Goal: Information Seeking & Learning: Learn about a topic

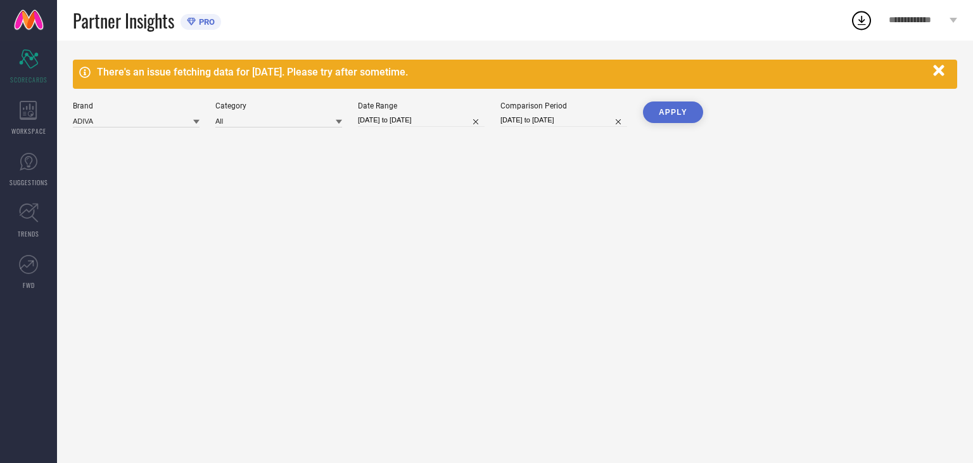
type input "All"
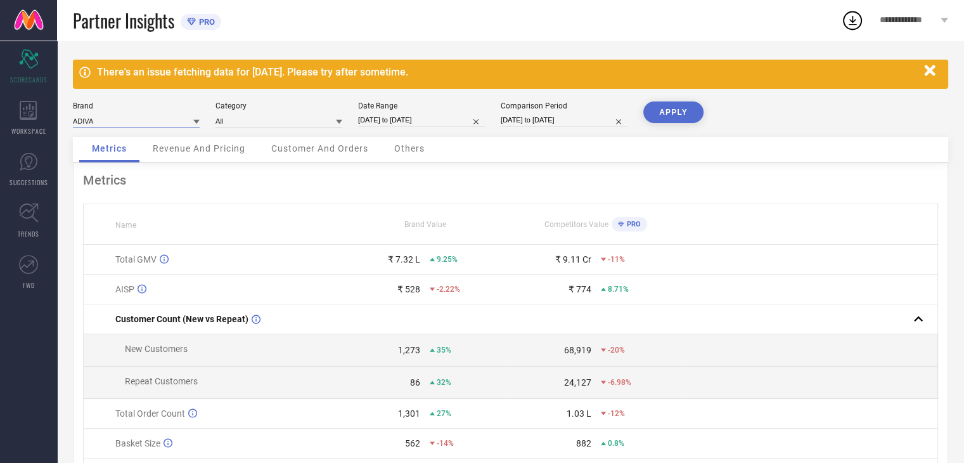
click at [153, 122] on input at bounding box center [136, 120] width 127 height 13
click at [137, 158] on div "[PERSON_NAME]" at bounding box center [136, 160] width 127 height 22
type input "All"
click at [257, 120] on input at bounding box center [278, 120] width 127 height 13
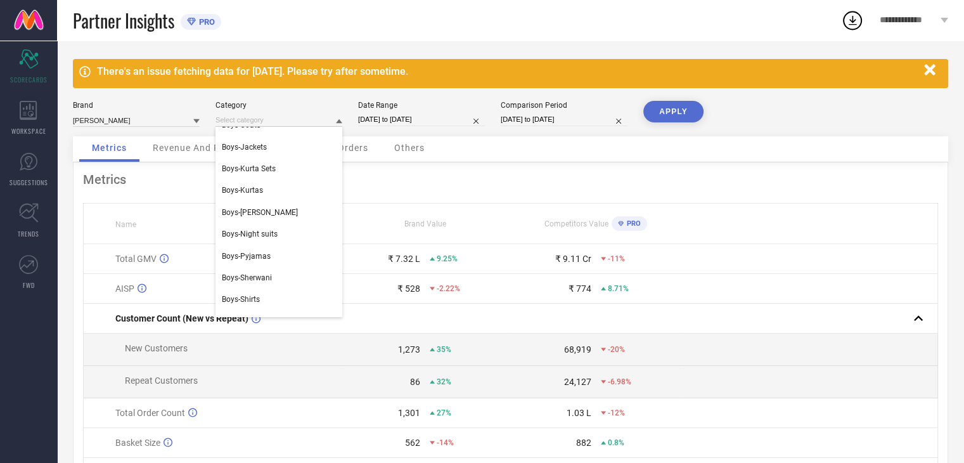
scroll to position [13, 0]
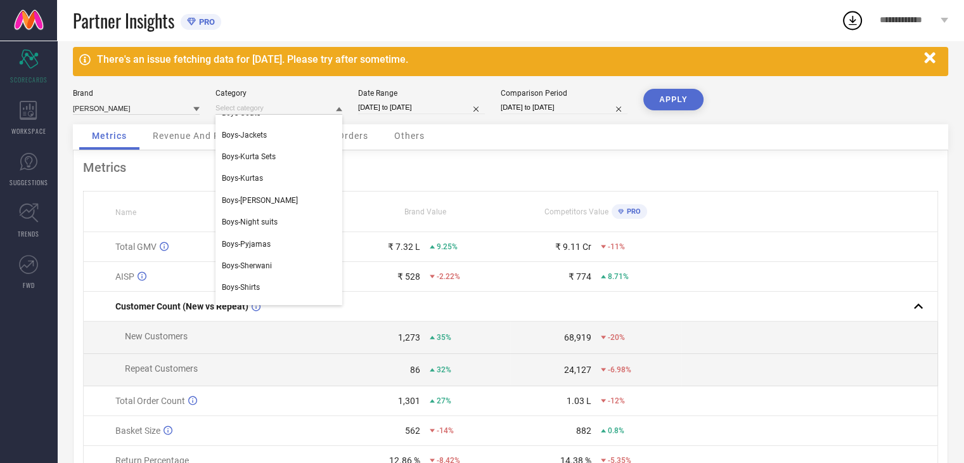
click at [373, 157] on div "Metrics Name Brand Value Competitors Value PRO Total GMV ₹ 7.32 L 9.25% ₹ 9.11 …" at bounding box center [510, 343] width 875 height 387
click at [605, 155] on div "Metrics Name Brand Value Competitors Value PRO Total GMV ₹ 7.32 L 9.25% ₹ 9.11 …" at bounding box center [510, 343] width 875 height 387
click at [930, 57] on icon "button" at bounding box center [929, 57] width 11 height 11
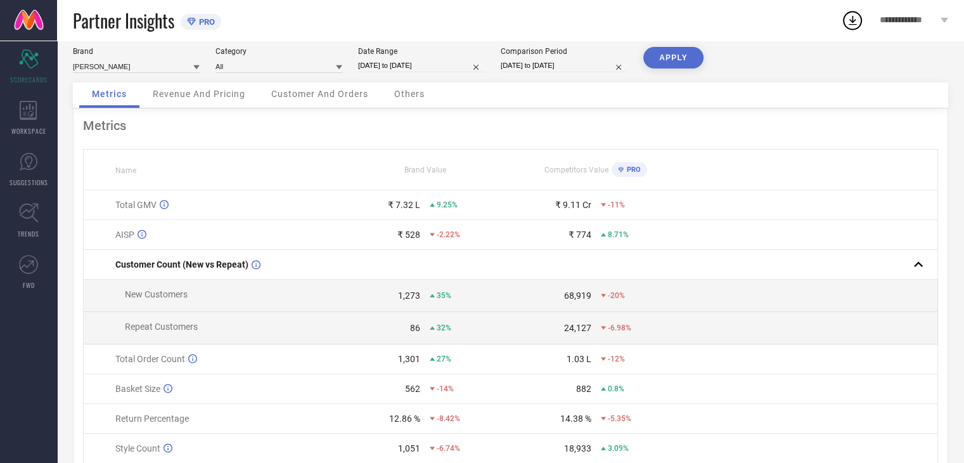
scroll to position [0, 0]
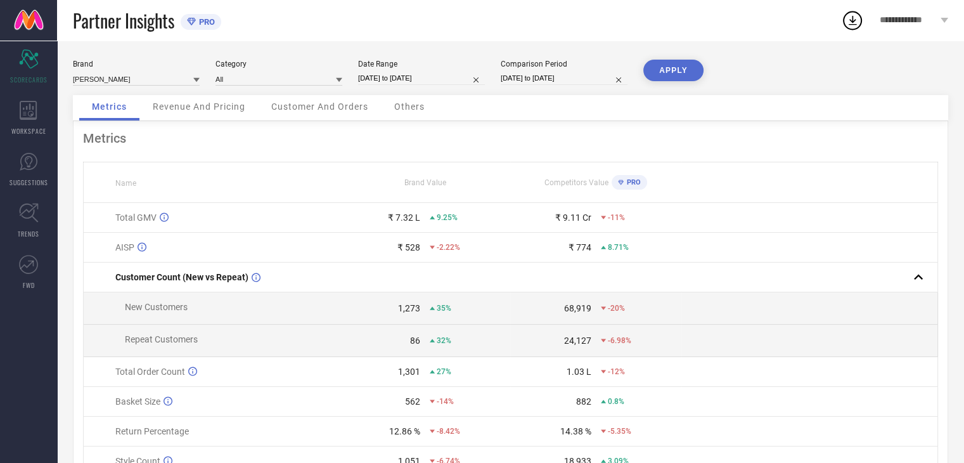
click at [441, 80] on input "07-08-2025 to 06-09-2025" at bounding box center [421, 78] width 127 height 13
select select "7"
select select "2025"
select select "8"
select select "2025"
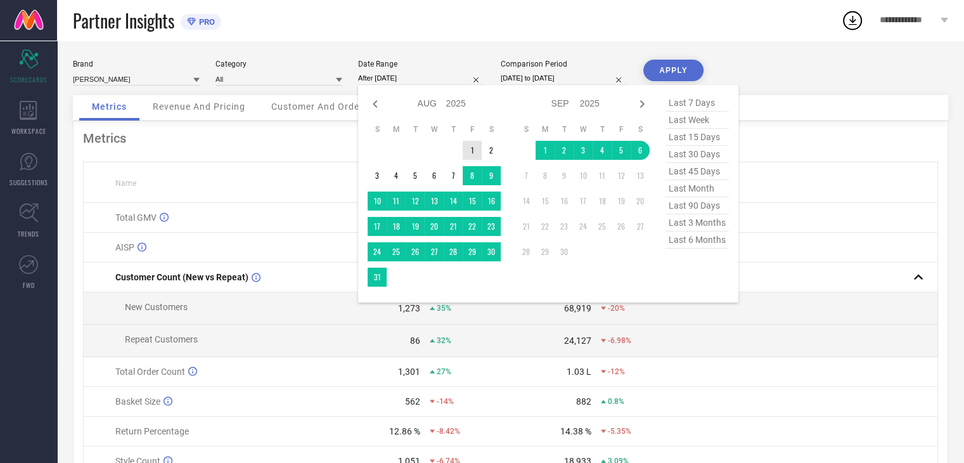
click at [478, 150] on td "1" at bounding box center [472, 150] width 19 height 19
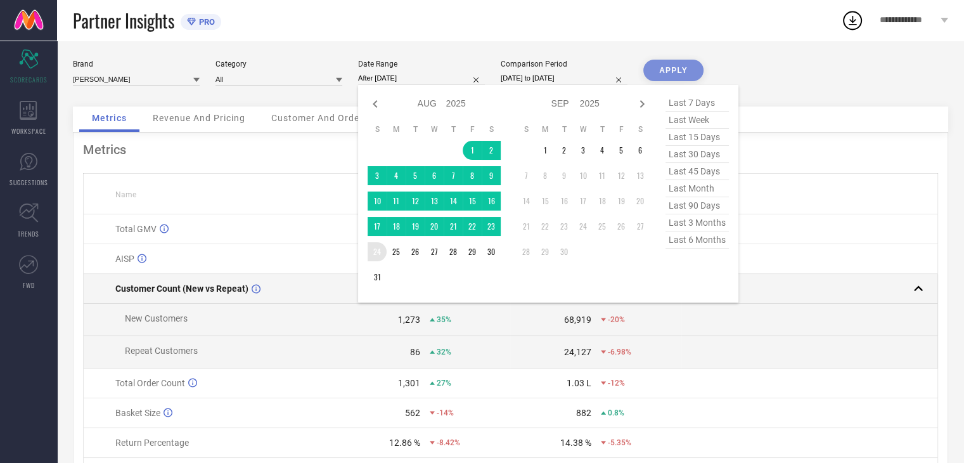
type input "01-08-2025 to 31-08-2025"
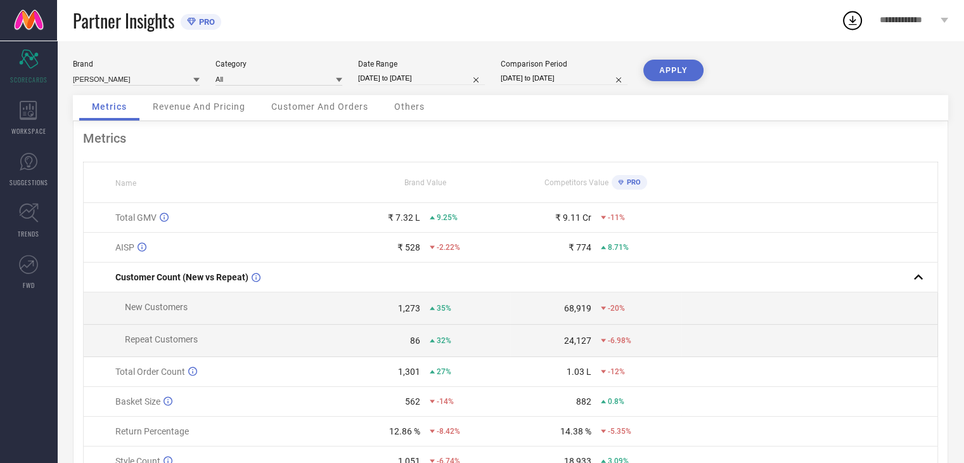
click at [682, 72] on button "APPLY" at bounding box center [673, 71] width 60 height 22
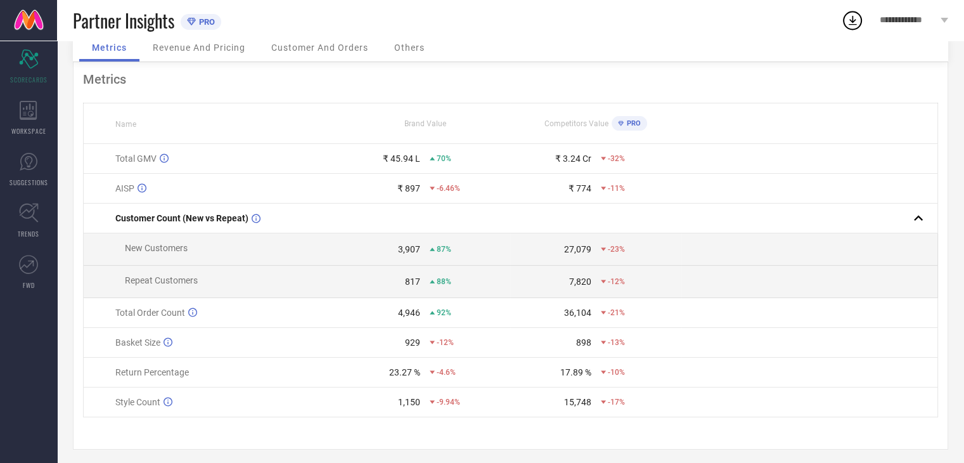
scroll to position [63, 0]
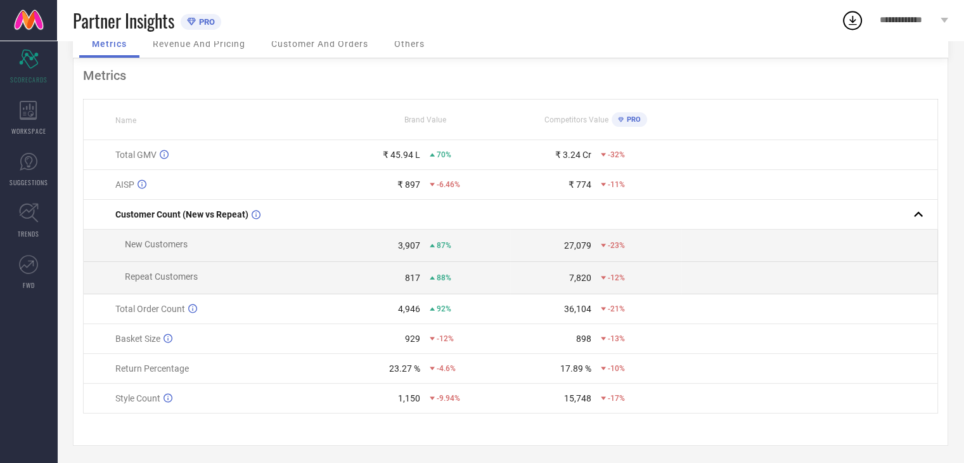
click at [624, 121] on span "PRO" at bounding box center [632, 119] width 17 height 8
click at [143, 181] on icon at bounding box center [142, 184] width 9 height 10
click at [433, 186] on icon at bounding box center [432, 184] width 5 height 3
drag, startPoint x: 552, startPoint y: 193, endPoint x: 606, endPoint y: 186, distance: 54.3
click at [565, 191] on td "₹ 774 -11%" at bounding box center [595, 185] width 171 height 30
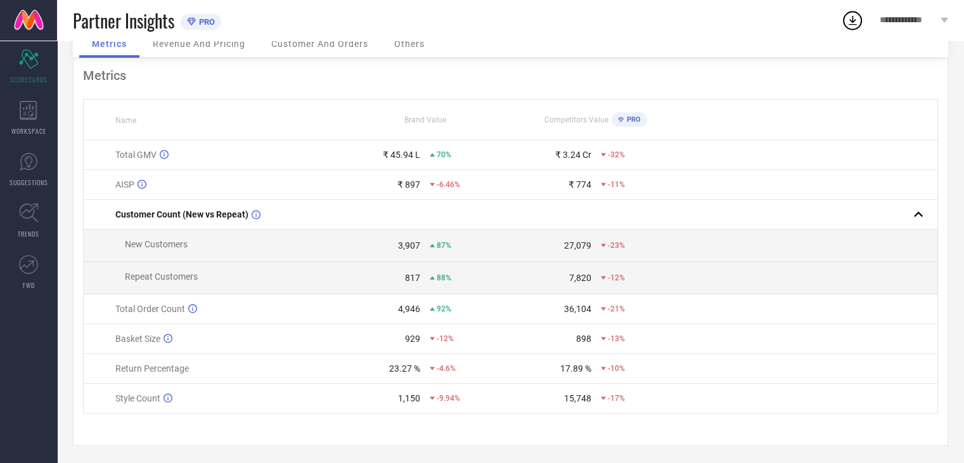
click at [606, 186] on div "-11%" at bounding box center [613, 184] width 24 height 9
click at [176, 239] on span "New Customers" at bounding box center [156, 242] width 63 height 10
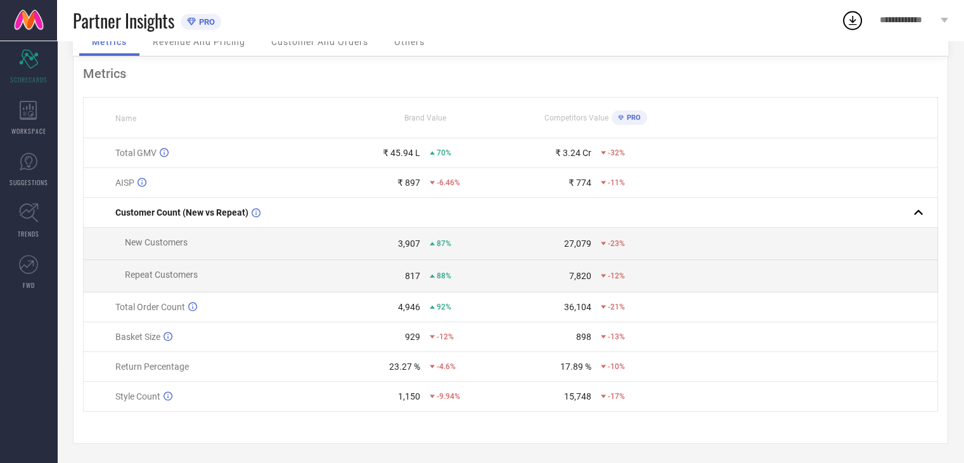
click at [164, 277] on span "Repeat Customers" at bounding box center [161, 274] width 73 height 10
click at [529, 391] on div "15,748" at bounding box center [551, 396] width 80 height 10
drag, startPoint x: 963, startPoint y: 288, endPoint x: 963, endPoint y: 229, distance: 58.9
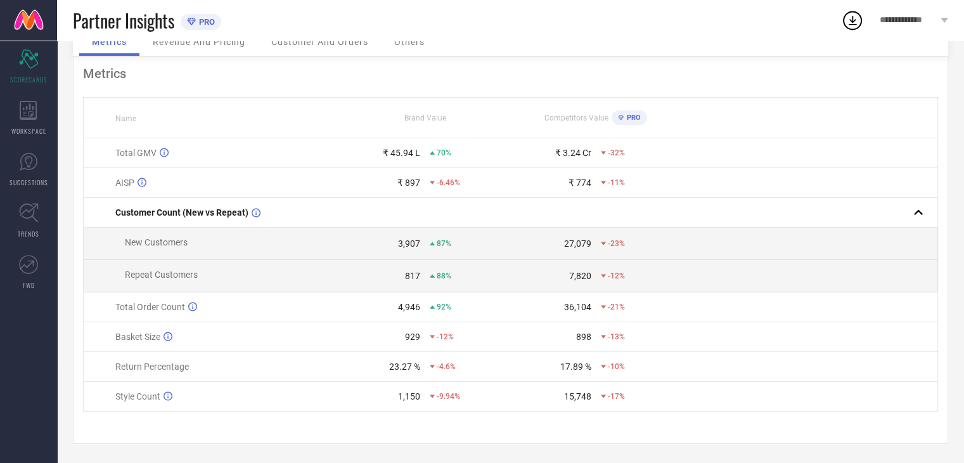
click at [963, 229] on div "Brand AJ DEZINES Category All Date Range 01-08-2025 to 31-08-2025 Comparison Pe…" at bounding box center [510, 219] width 907 height 487
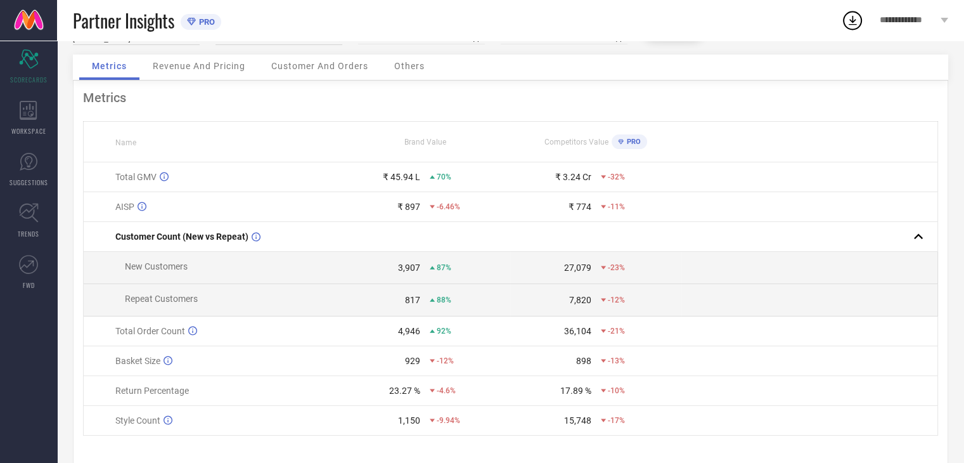
scroll to position [0, 0]
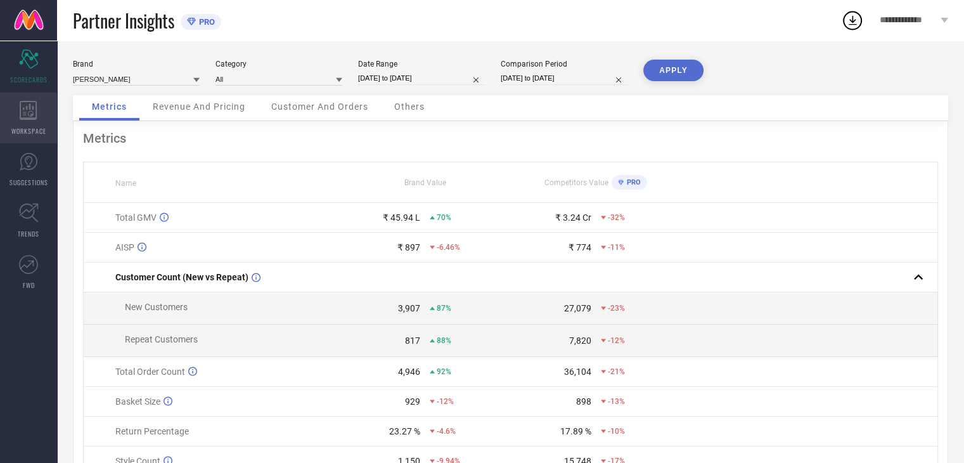
click at [30, 108] on icon at bounding box center [28, 110] width 17 height 19
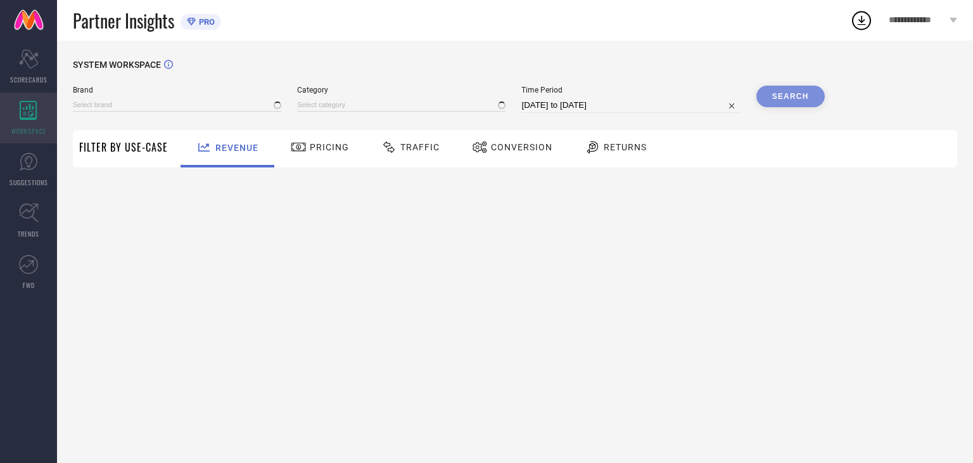
type input "ADIVA"
type input "All"
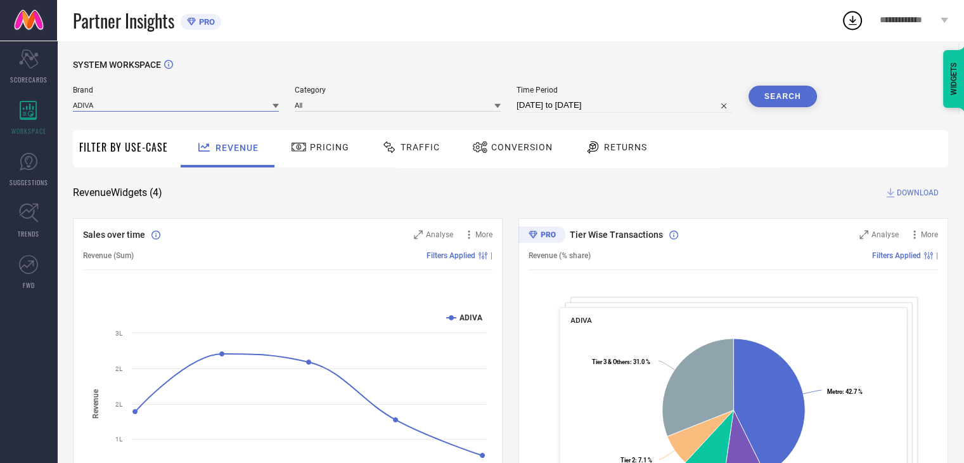
click at [221, 106] on input at bounding box center [176, 104] width 206 height 13
click at [200, 140] on div "[PERSON_NAME]" at bounding box center [176, 144] width 206 height 22
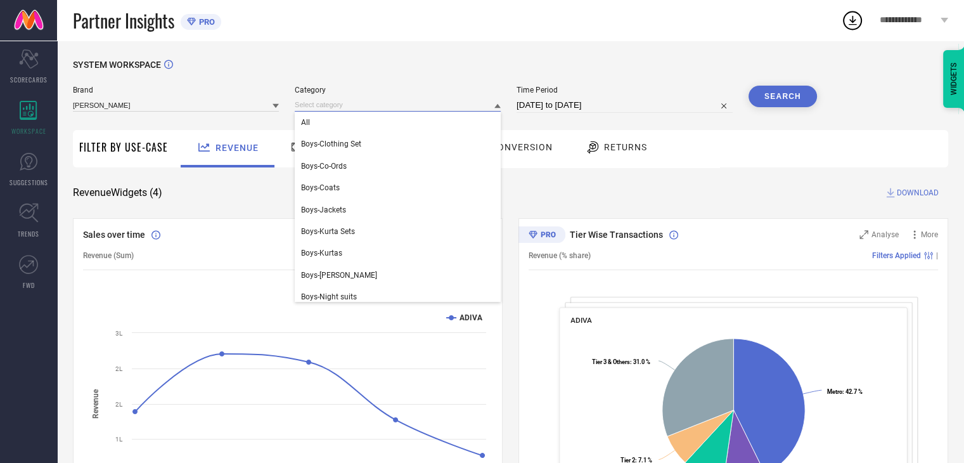
click at [401, 105] on input at bounding box center [398, 104] width 206 height 13
click at [407, 87] on span "Category" at bounding box center [398, 90] width 206 height 9
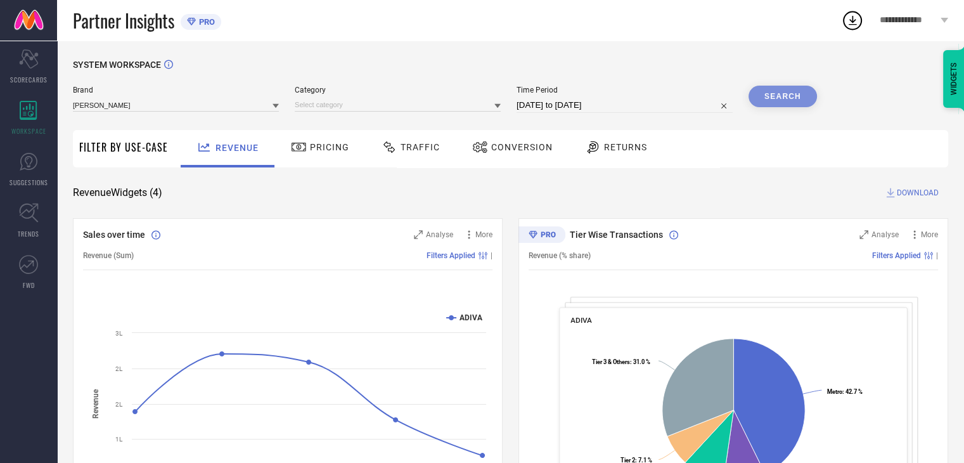
select select "7"
select select "2025"
select select "8"
select select "2025"
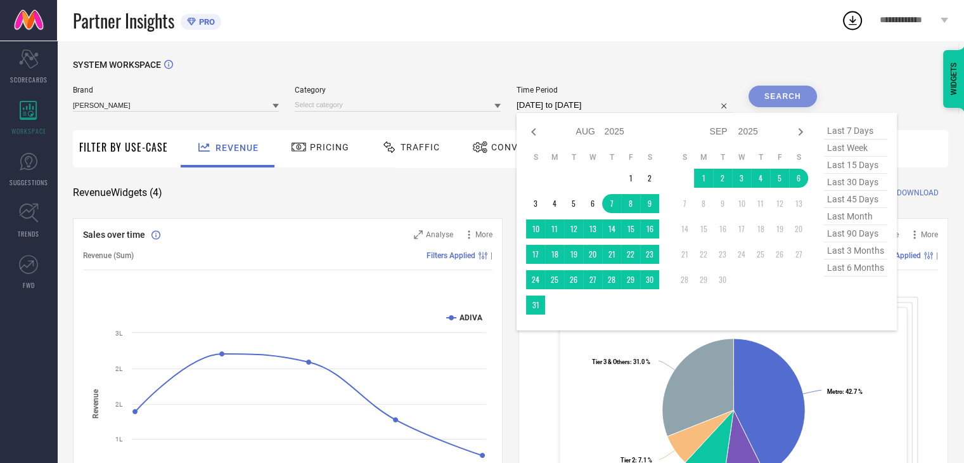
click at [646, 101] on input "07-08-2025 to 06-09-2025" at bounding box center [625, 105] width 216 height 15
click at [639, 175] on td "1" at bounding box center [630, 178] width 19 height 19
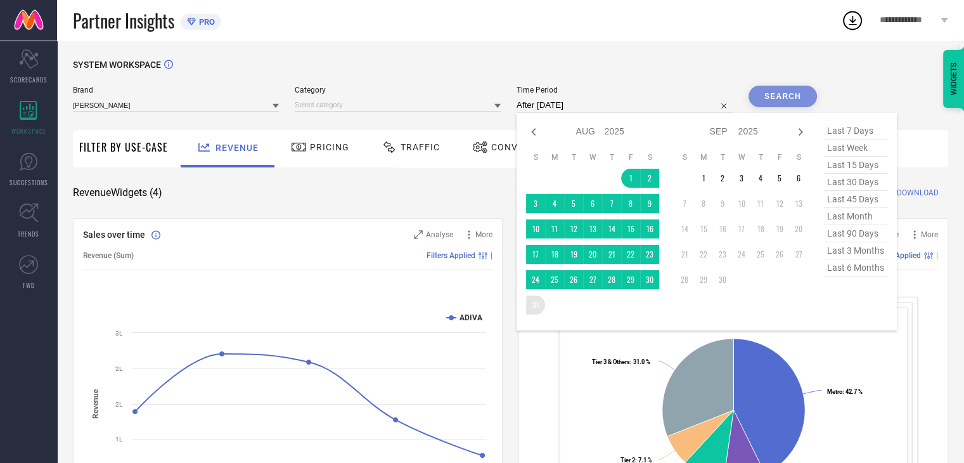
type input "01-08-2025 to 31-08-2025"
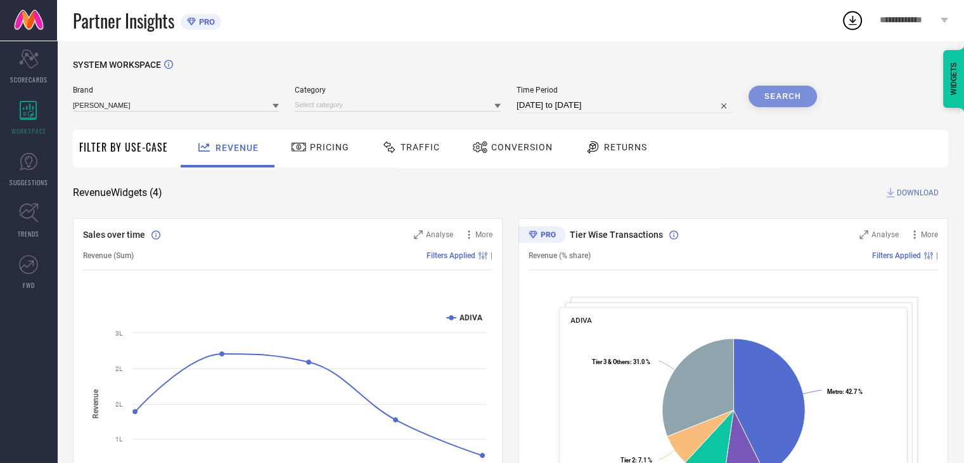
click at [799, 99] on div "Search" at bounding box center [782, 97] width 68 height 22
click at [783, 103] on div "Search" at bounding box center [782, 97] width 68 height 22
select select "7"
select select "2025"
select select "8"
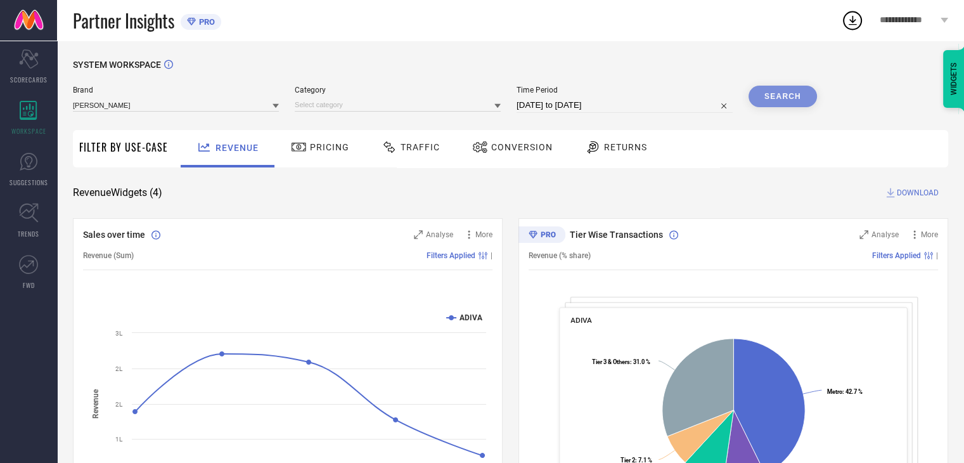
select select "2025"
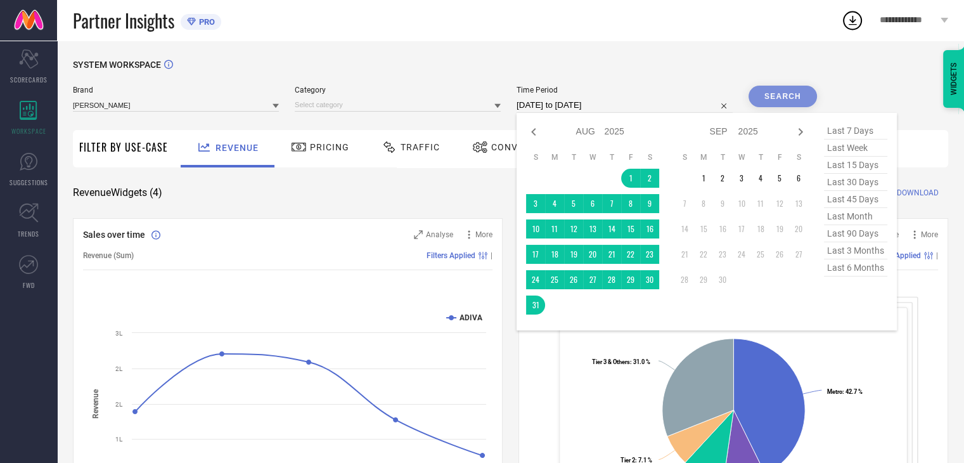
click at [674, 107] on input "01-08-2025 to 31-08-2025" at bounding box center [625, 105] width 216 height 15
click at [636, 183] on td "1" at bounding box center [630, 178] width 19 height 19
type input "01-08-2025 to 30-08-2025"
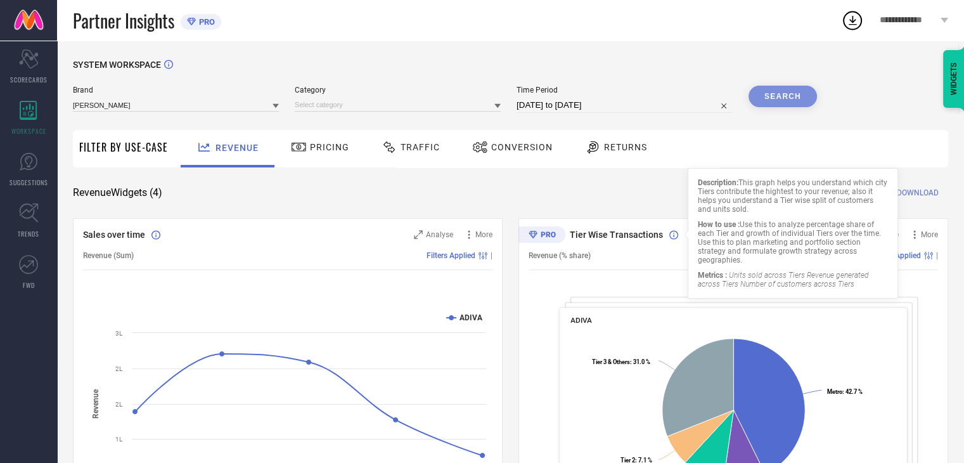
click at [781, 93] on div "Search" at bounding box center [782, 97] width 68 height 22
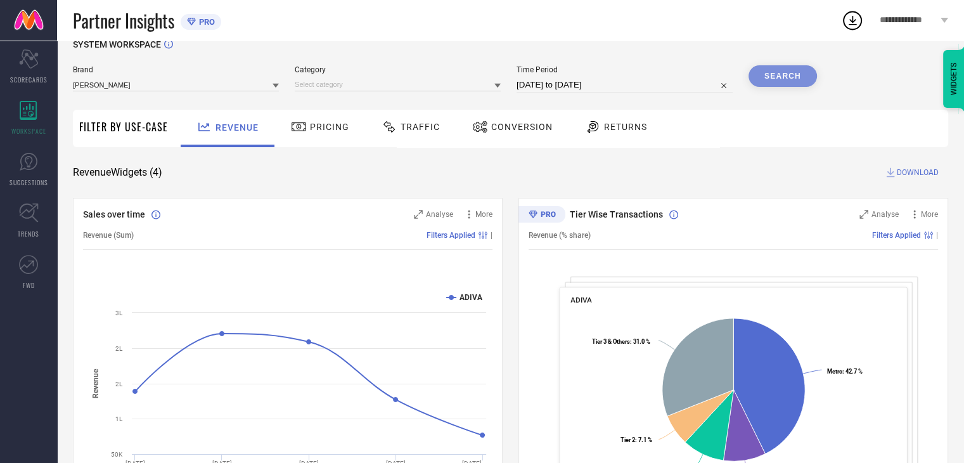
scroll to position [19, 0]
click at [796, 74] on div "Search" at bounding box center [782, 78] width 68 height 22
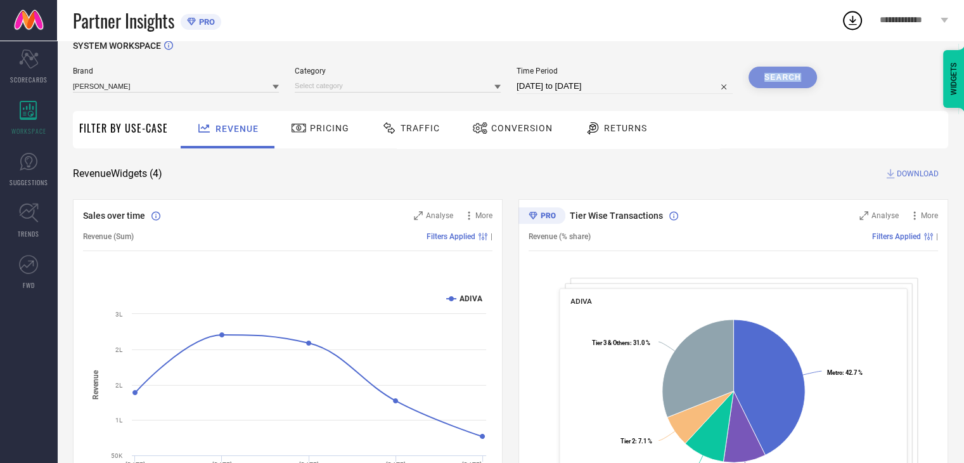
click at [796, 74] on div "Search" at bounding box center [782, 78] width 68 height 22
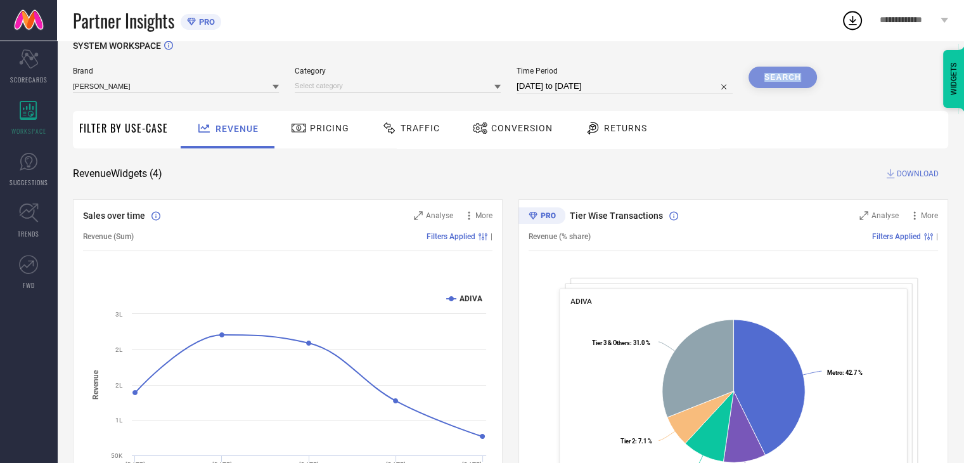
click at [796, 74] on div "Search" at bounding box center [782, 78] width 68 height 22
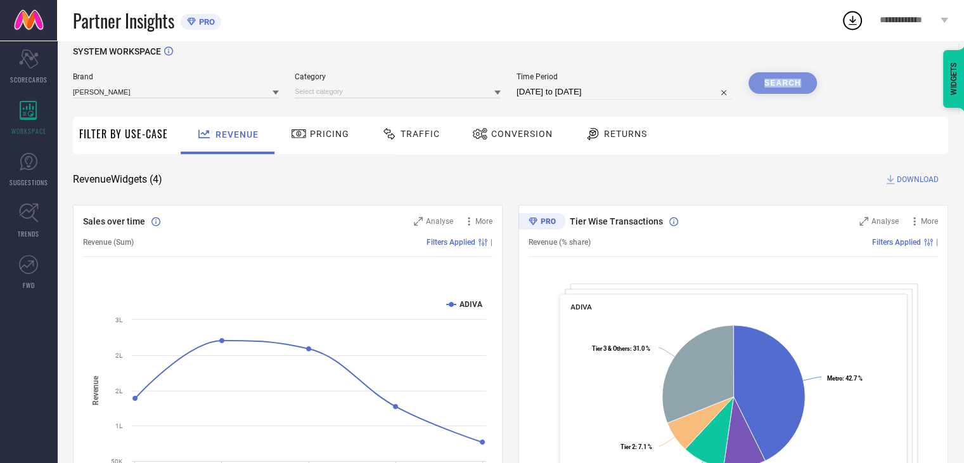
scroll to position [0, 0]
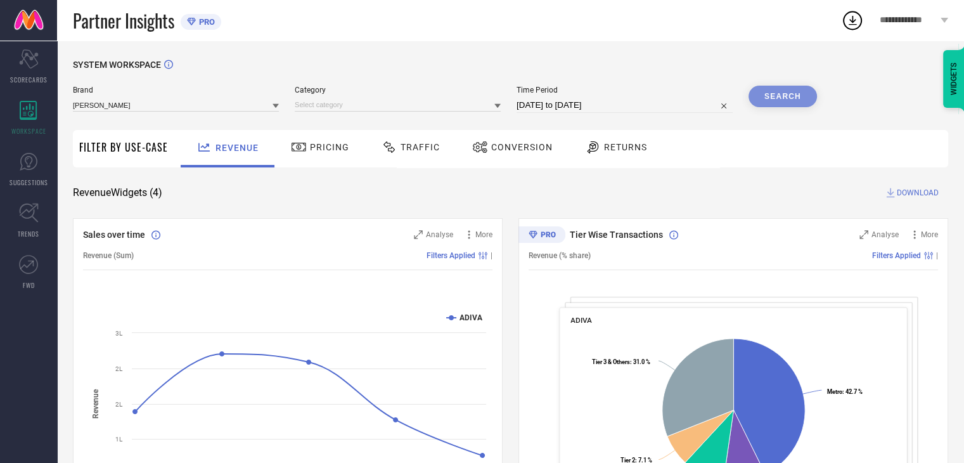
click at [323, 153] on div "Pricing" at bounding box center [320, 147] width 65 height 22
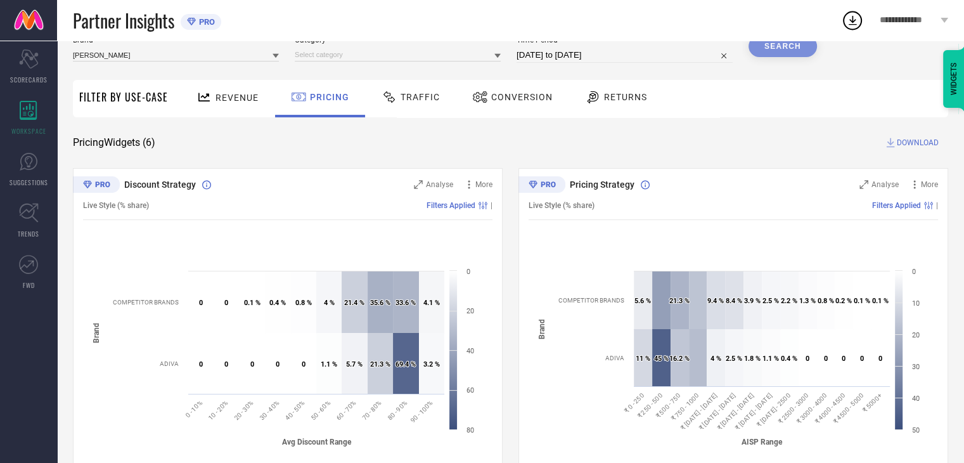
scroll to position [43, 0]
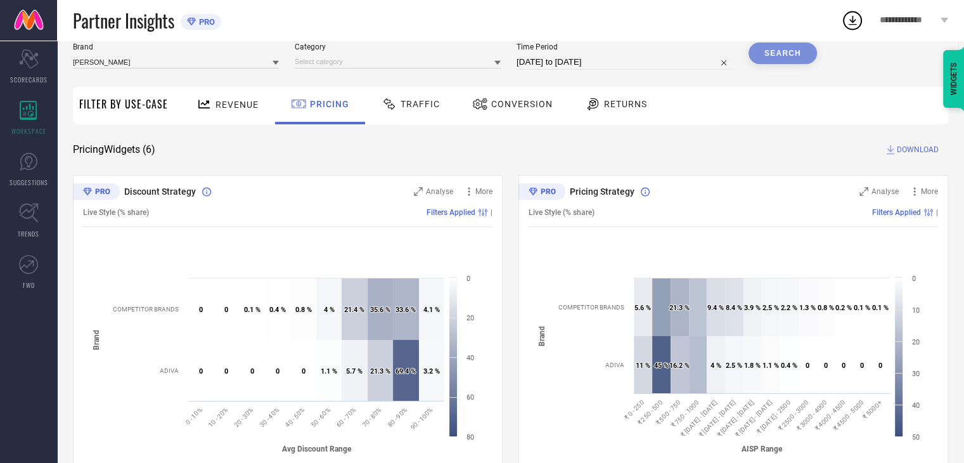
click at [426, 112] on div "Traffic" at bounding box center [410, 104] width 65 height 22
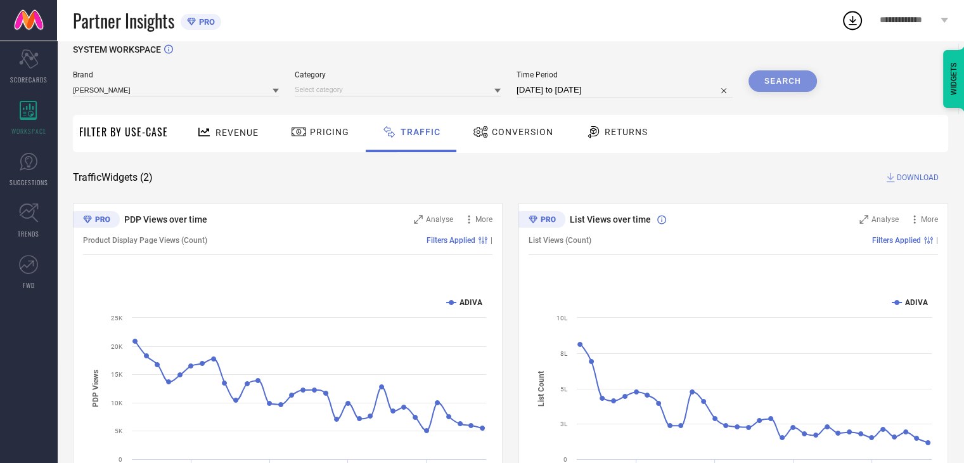
scroll to position [0, 0]
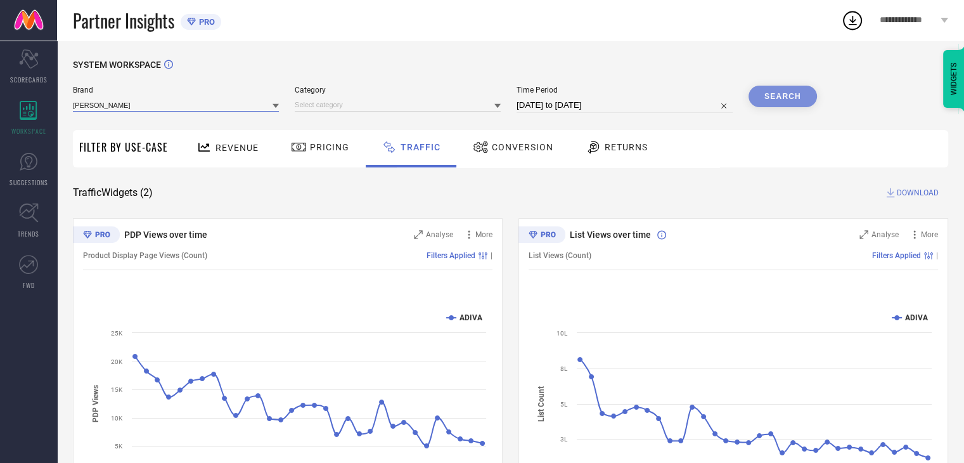
drag, startPoint x: 191, startPoint y: 99, endPoint x: 184, endPoint y: 111, distance: 13.6
click at [191, 99] on input at bounding box center [176, 104] width 206 height 13
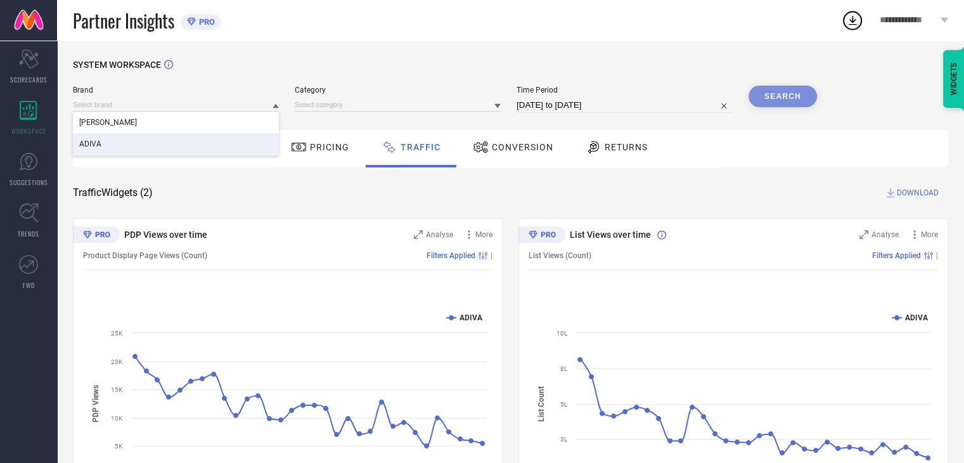
click at [162, 135] on div "ADIVA" at bounding box center [176, 144] width 206 height 22
click at [797, 99] on div "Search" at bounding box center [782, 97] width 68 height 22
click at [207, 110] on input at bounding box center [176, 104] width 206 height 13
click at [203, 145] on div "[PERSON_NAME]" at bounding box center [176, 144] width 206 height 22
click at [778, 101] on div "Search" at bounding box center [782, 97] width 68 height 22
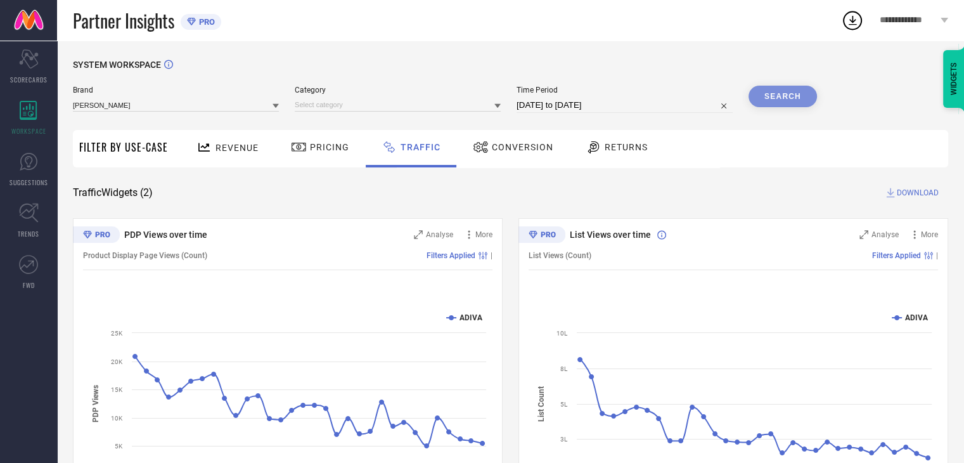
click at [524, 148] on span "Conversion" at bounding box center [522, 147] width 61 height 10
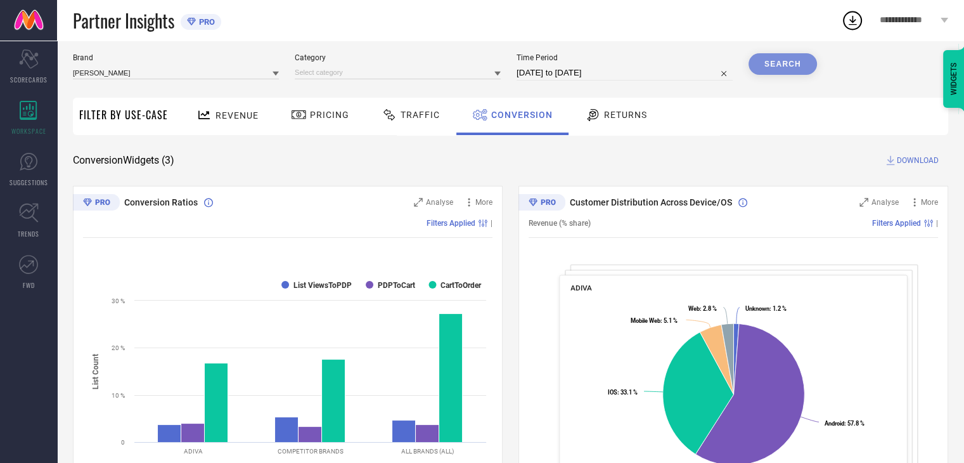
scroll to position [14, 0]
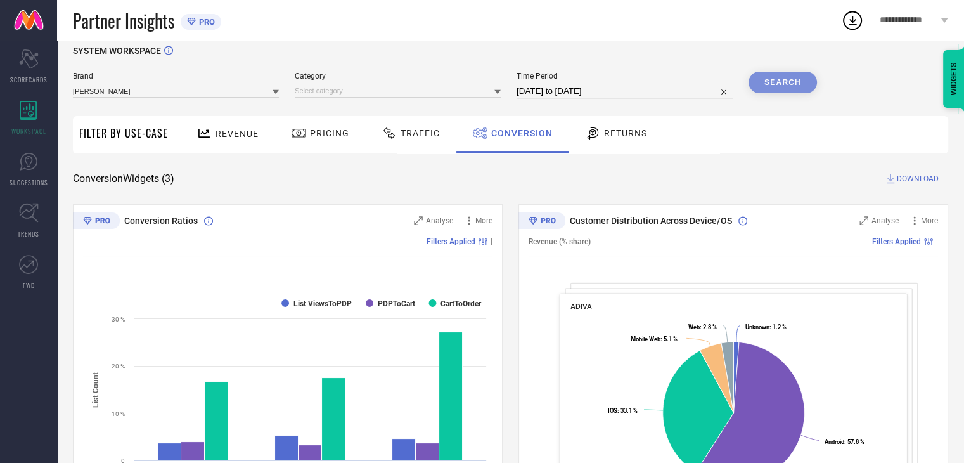
click at [631, 139] on div "Returns" at bounding box center [616, 133] width 68 height 22
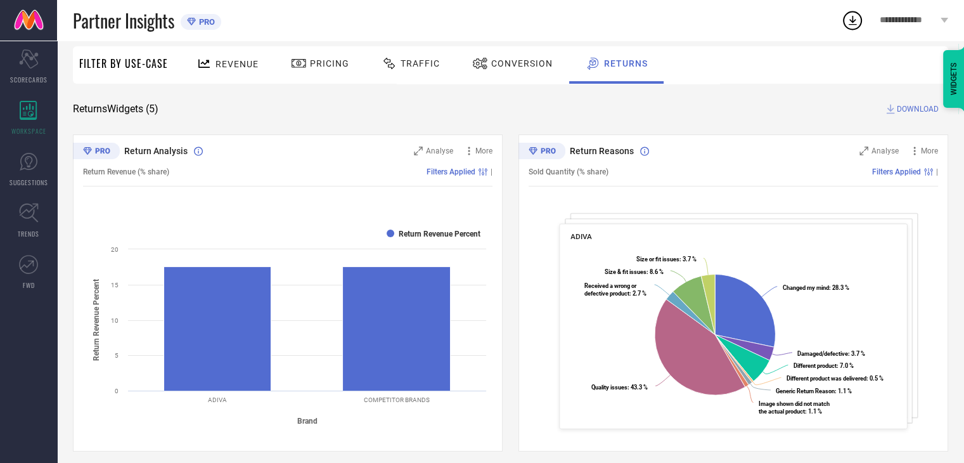
scroll to position [0, 0]
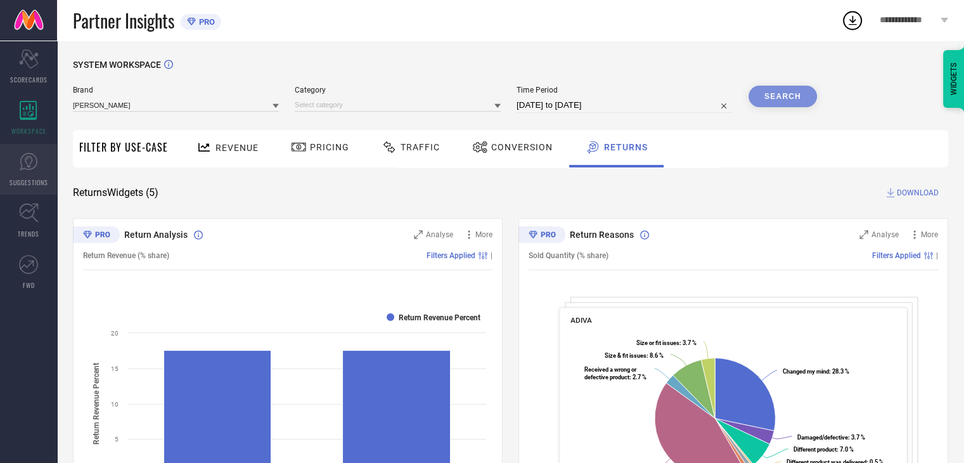
click at [22, 170] on link "SUGGESTIONS" at bounding box center [28, 169] width 57 height 51
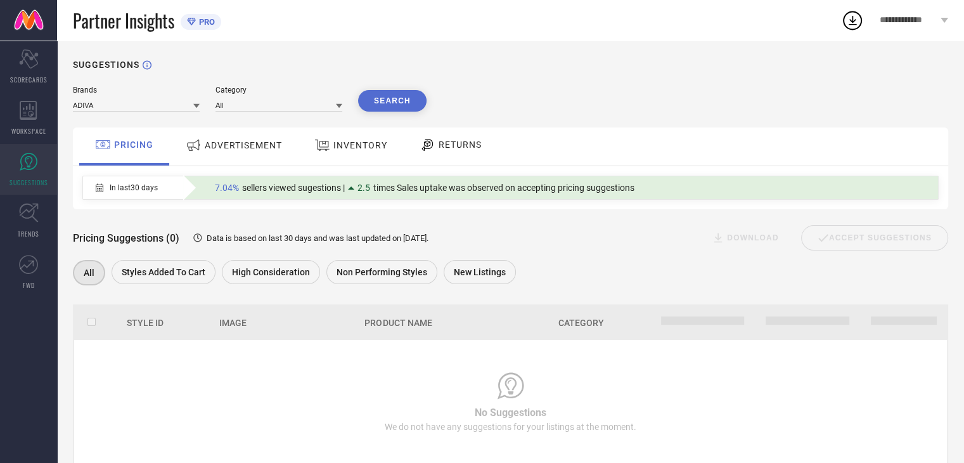
click at [157, 112] on div "Brands ADIVA Category All Search PRICING ADVERTISEMENT INVENTORY RETURNS In las…" at bounding box center [510, 275] width 875 height 379
click at [157, 107] on input at bounding box center [136, 104] width 127 height 13
click at [142, 149] on div "[PERSON_NAME]" at bounding box center [136, 144] width 127 height 22
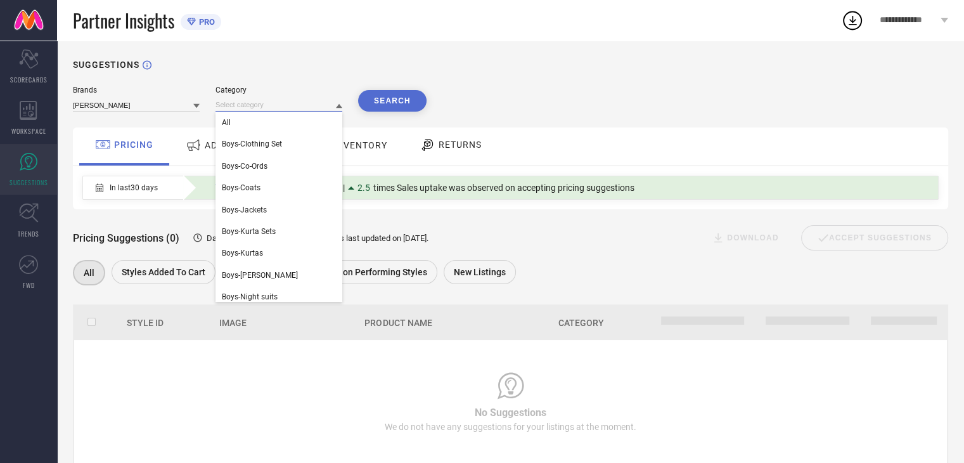
click at [281, 106] on input at bounding box center [278, 104] width 127 height 13
click at [274, 120] on div "All" at bounding box center [278, 123] width 127 height 22
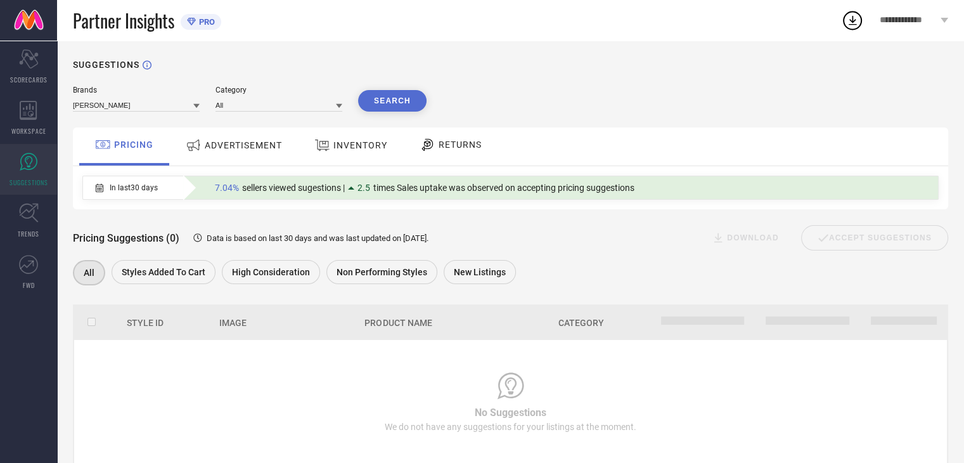
click at [389, 104] on button "Search" at bounding box center [392, 101] width 68 height 22
click at [240, 154] on div "ADVERTISEMENT" at bounding box center [234, 145] width 103 height 23
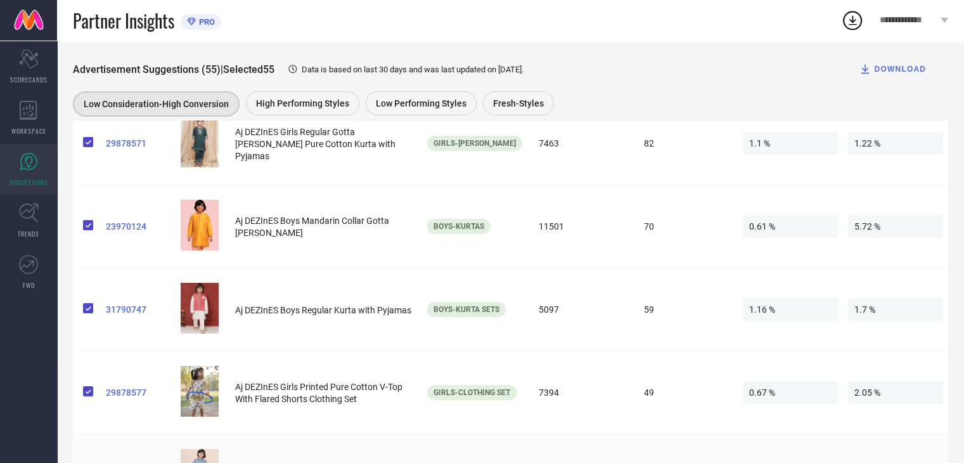
scroll to position [4228, 0]
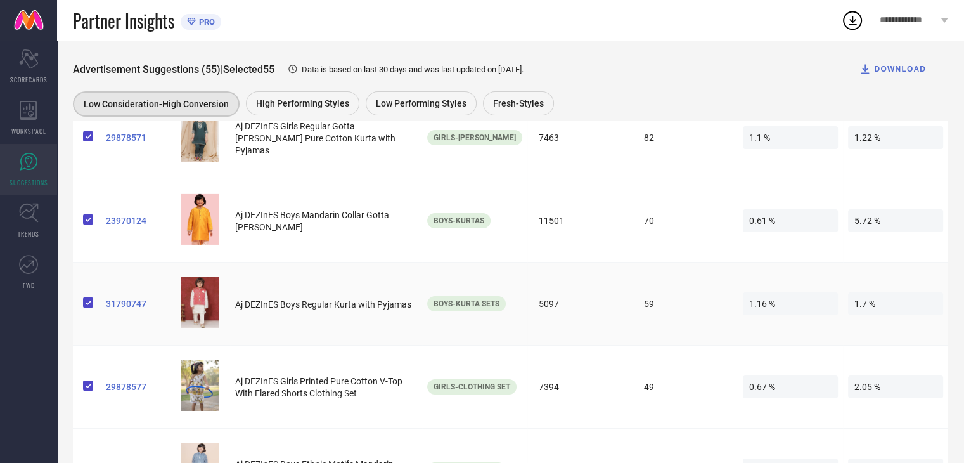
click at [481, 308] on td "Boys-Kurta Sets" at bounding box center [474, 303] width 105 height 83
click at [123, 298] on span "31790747" at bounding box center [138, 303] width 65 height 10
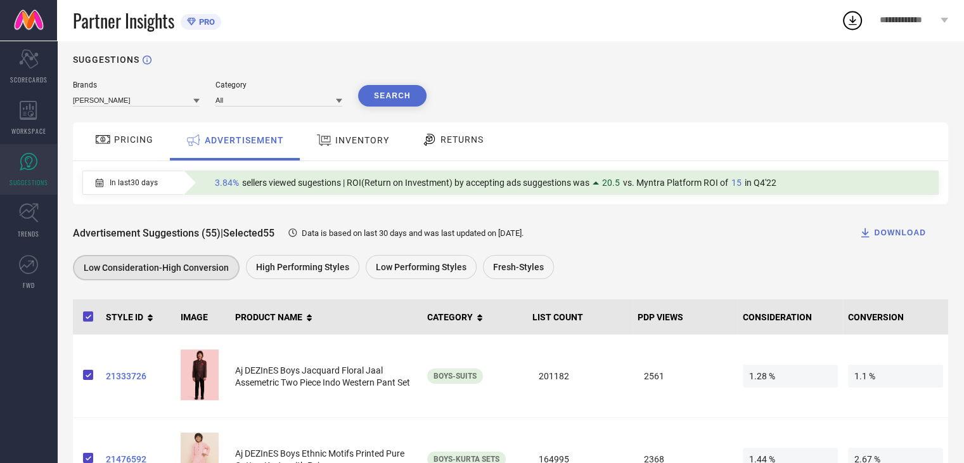
scroll to position [0, 0]
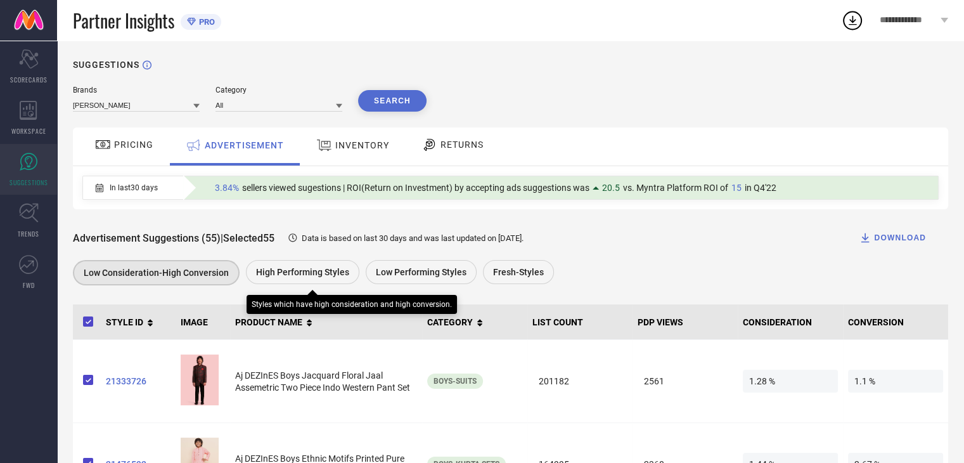
click at [285, 264] on div "High Performing Styles" at bounding box center [302, 272] width 113 height 24
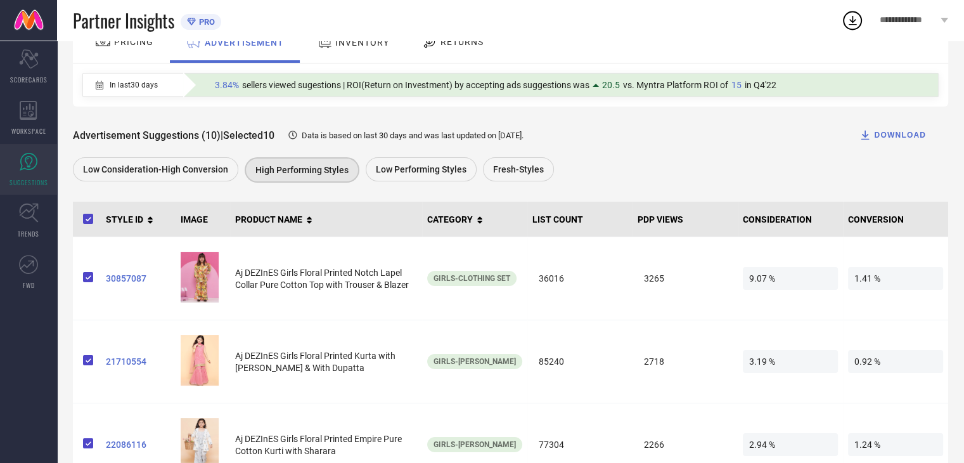
scroll to position [98, 0]
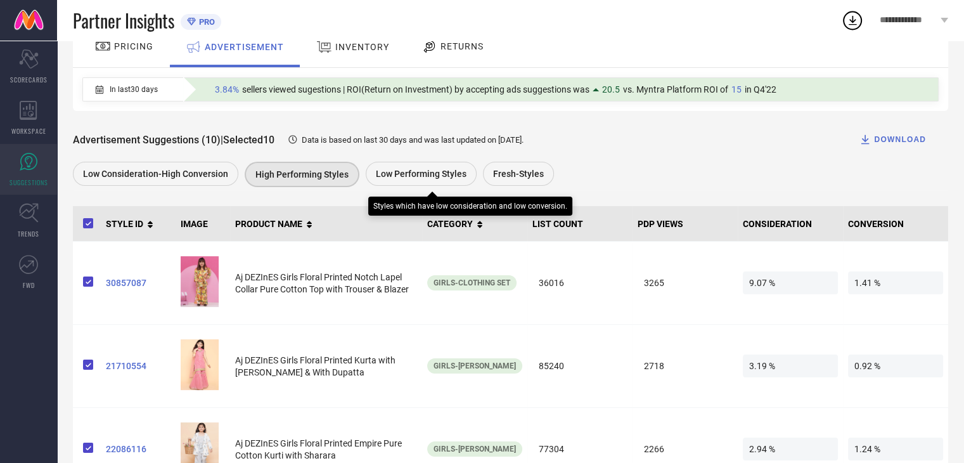
click at [436, 176] on span "Low Performing Styles" at bounding box center [421, 174] width 91 height 10
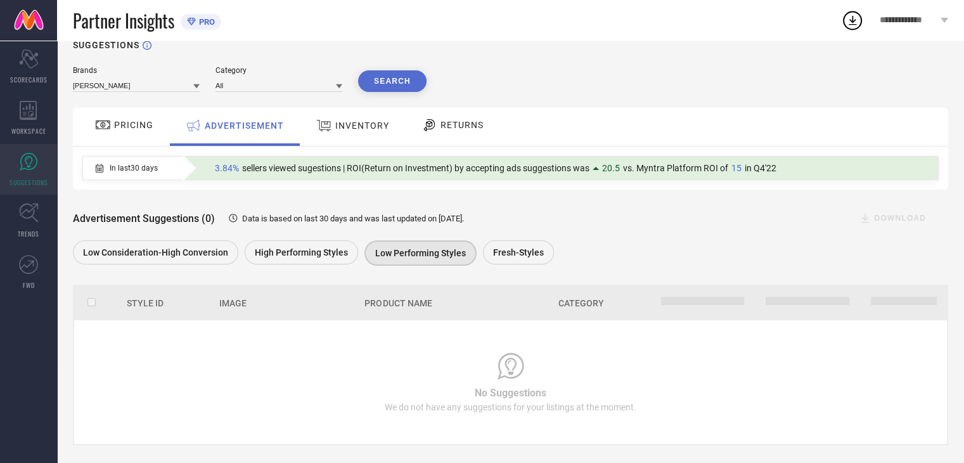
scroll to position [35, 0]
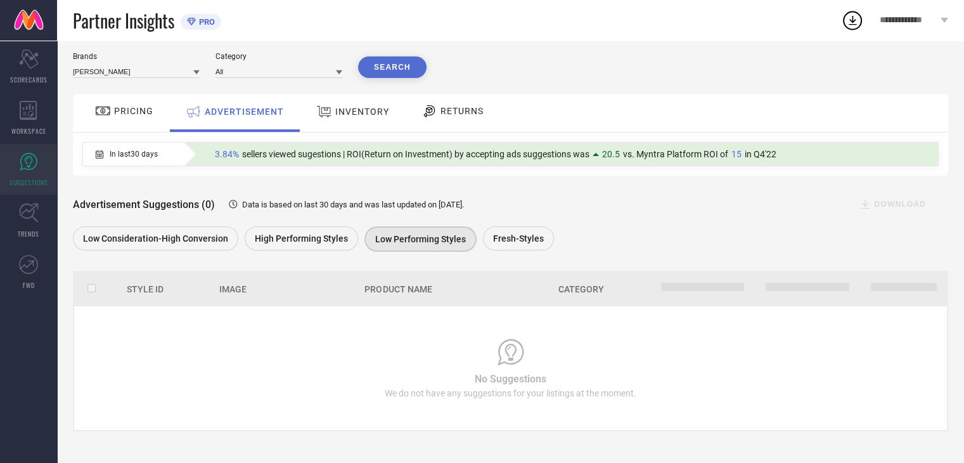
click at [515, 247] on div "Fresh-Styles" at bounding box center [518, 238] width 71 height 24
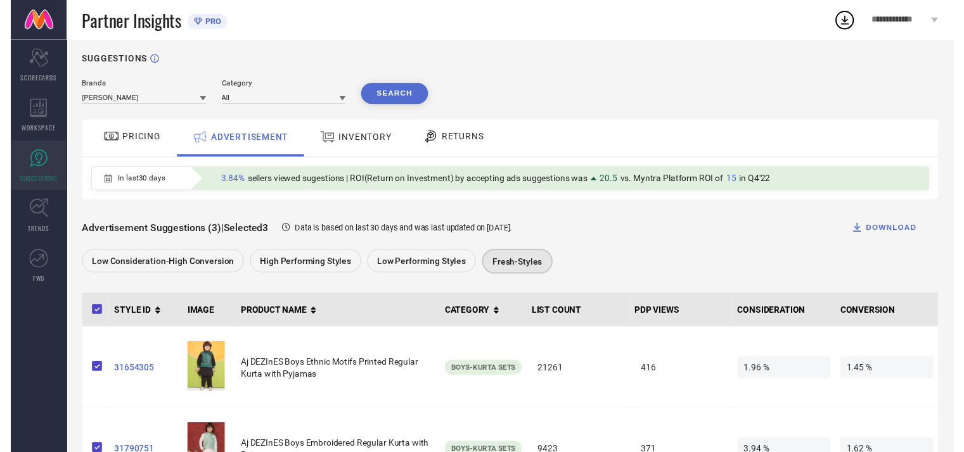
scroll to position [0, 0]
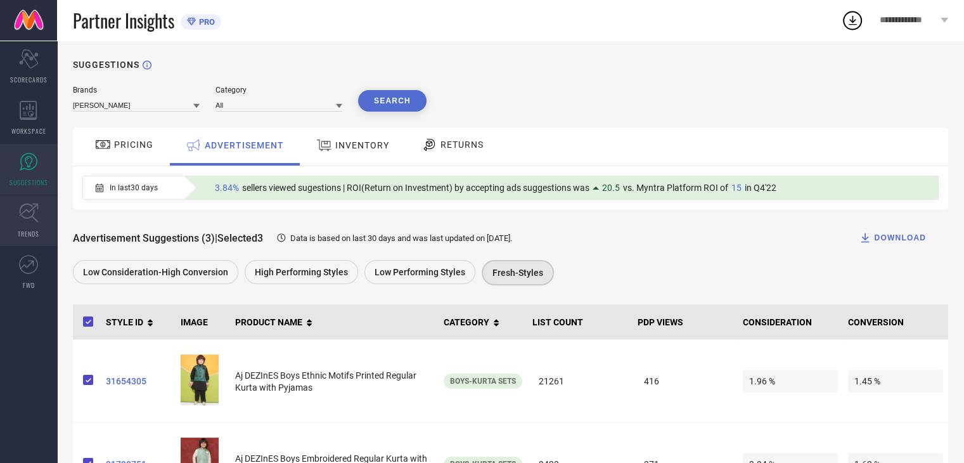
click at [39, 223] on link "TRENDS" at bounding box center [28, 220] width 57 height 51
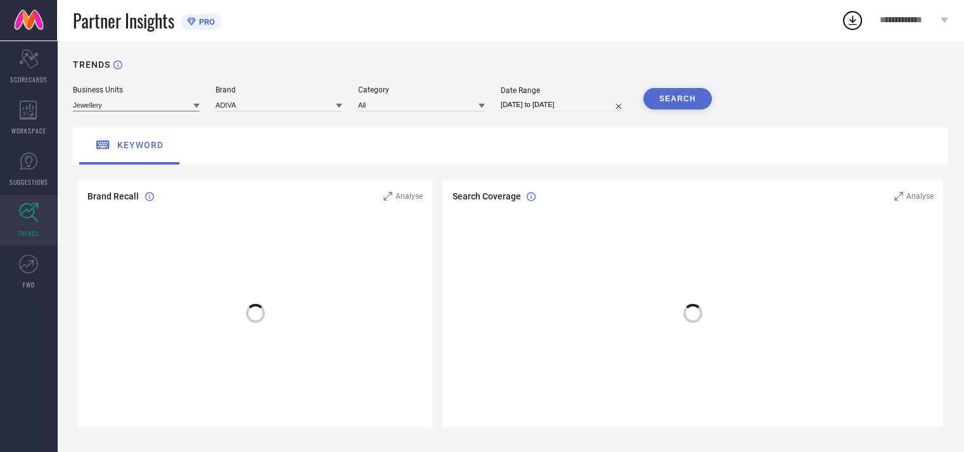
click at [173, 104] on input at bounding box center [136, 104] width 127 height 13
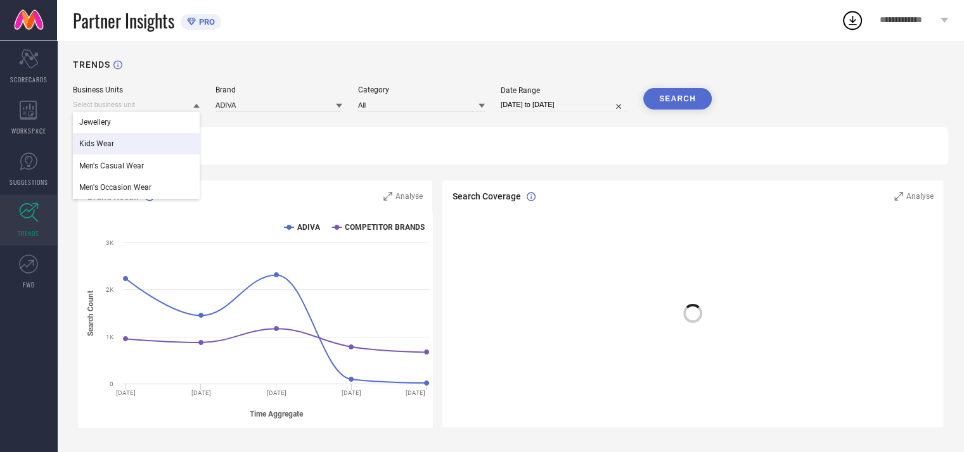
click at [162, 135] on div "Kids Wear" at bounding box center [136, 144] width 127 height 22
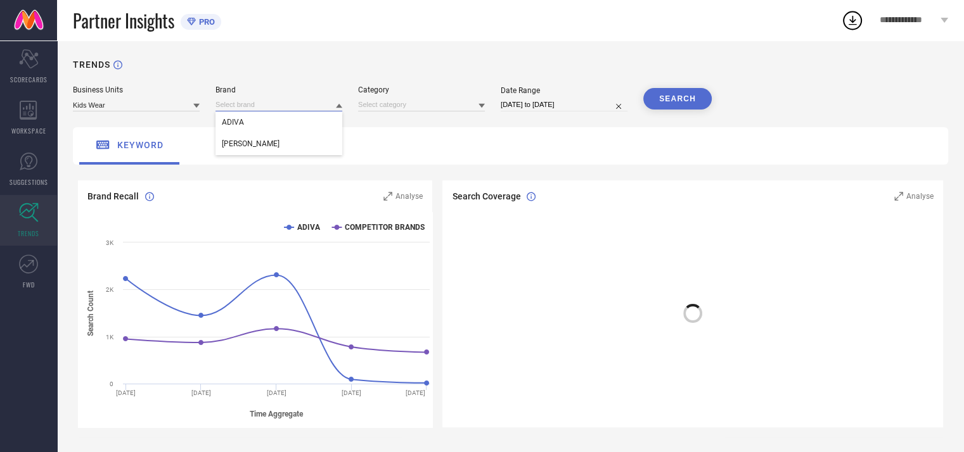
click at [270, 102] on input at bounding box center [278, 104] width 127 height 13
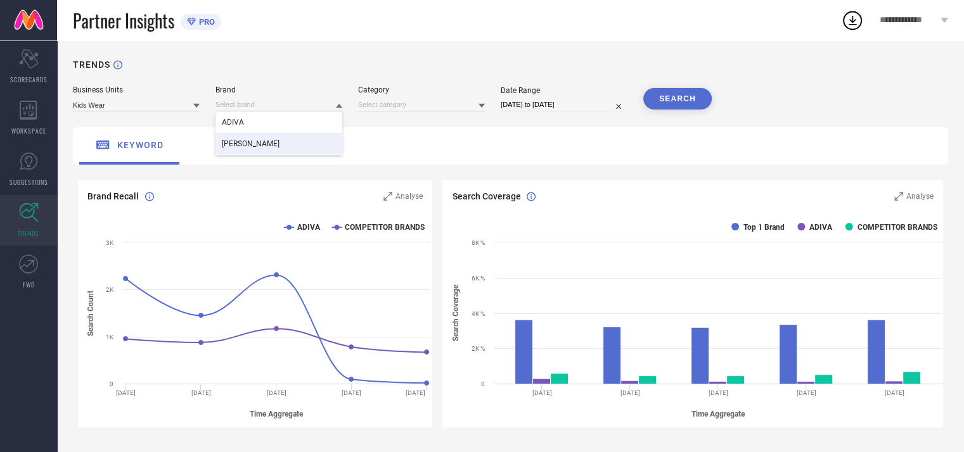
click at [265, 136] on div "[PERSON_NAME]" at bounding box center [278, 144] width 127 height 22
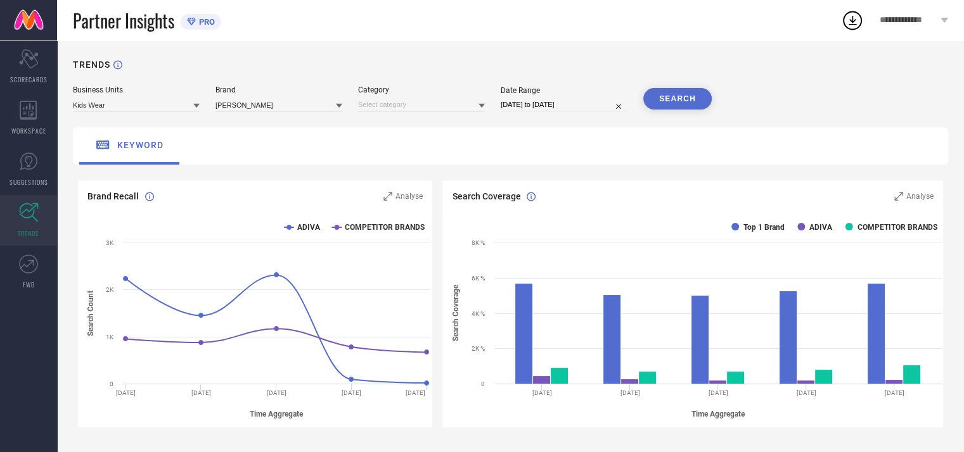
click at [698, 101] on button "SEARCH" at bounding box center [677, 99] width 68 height 22
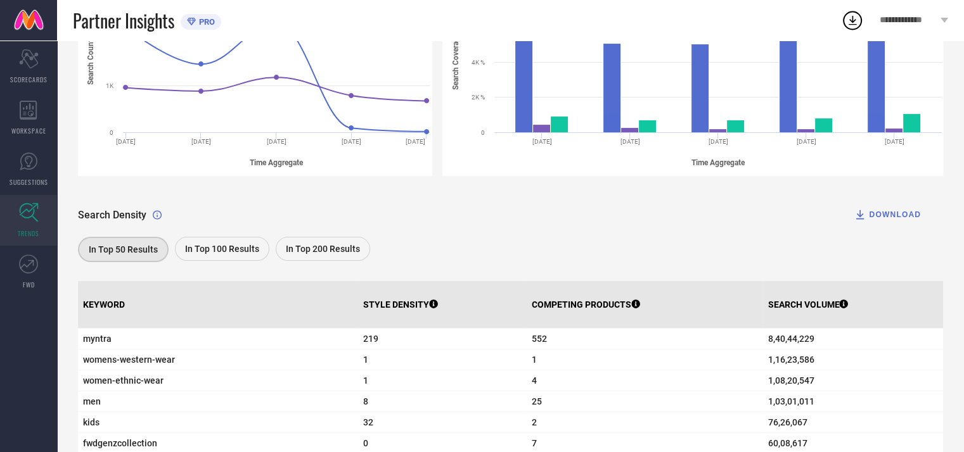
click at [241, 238] on div "In Top 100 Results" at bounding box center [222, 249] width 94 height 24
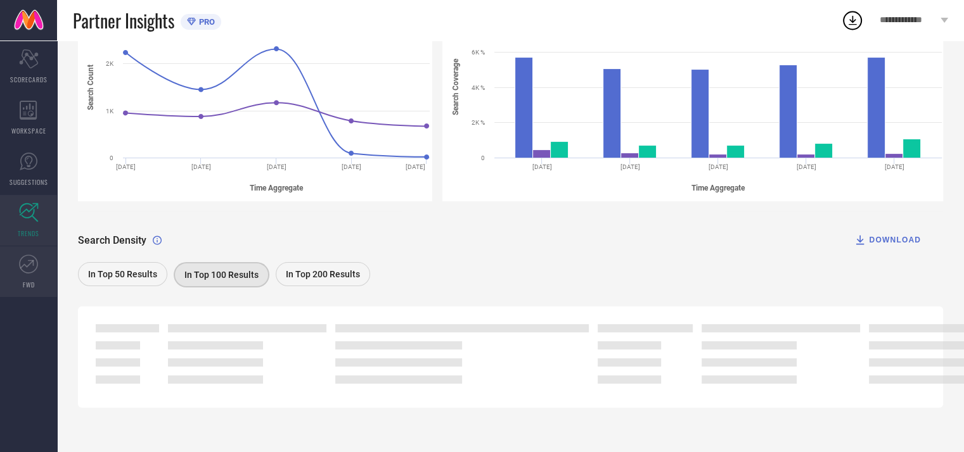
click at [34, 280] on span "FWD" at bounding box center [29, 285] width 12 height 10
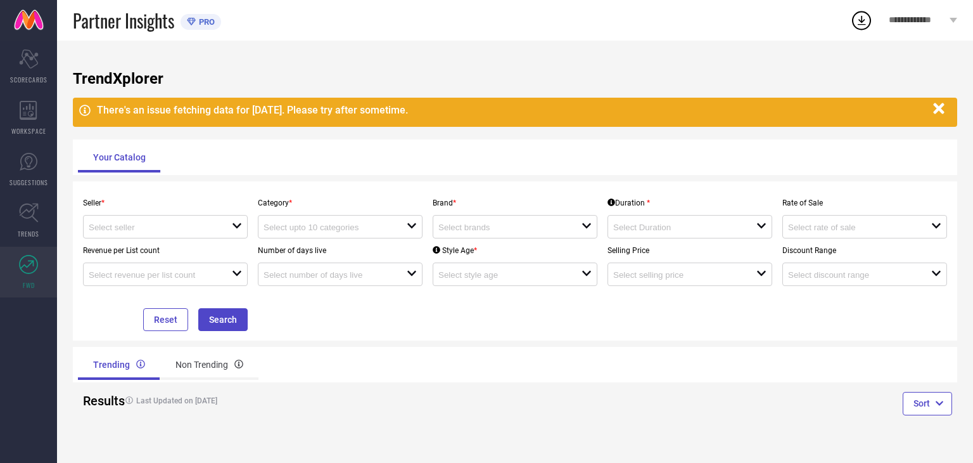
click at [933, 107] on icon "button" at bounding box center [940, 109] width 16 height 16
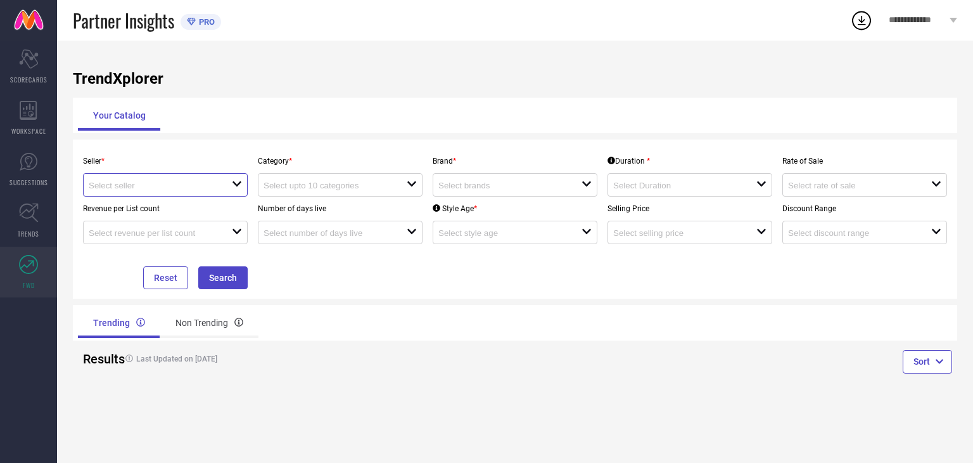
click at [197, 188] on input at bounding box center [153, 186] width 129 height 10
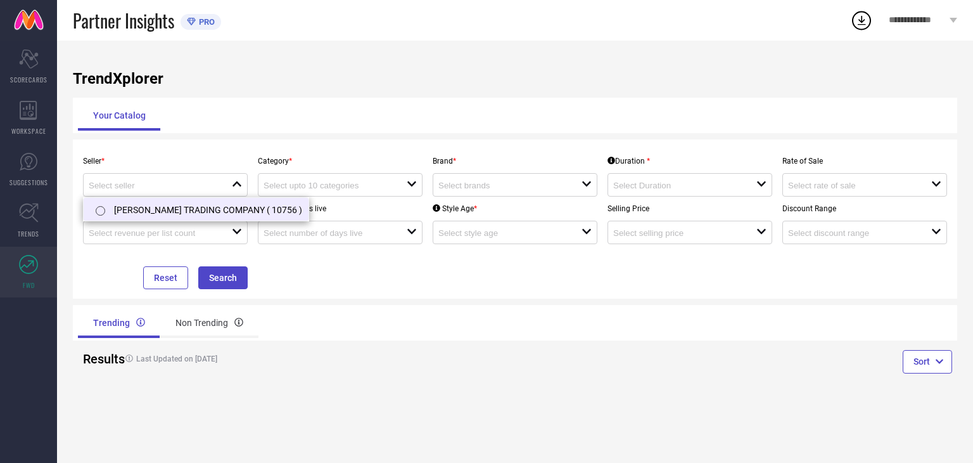
click at [198, 206] on li "SHRI SHANTINATH TRADING COMPANY ( 10756 )" at bounding box center [196, 209] width 225 height 23
type input "SHRI SHANTINATH TRADING COMPANY ( 10756 )"
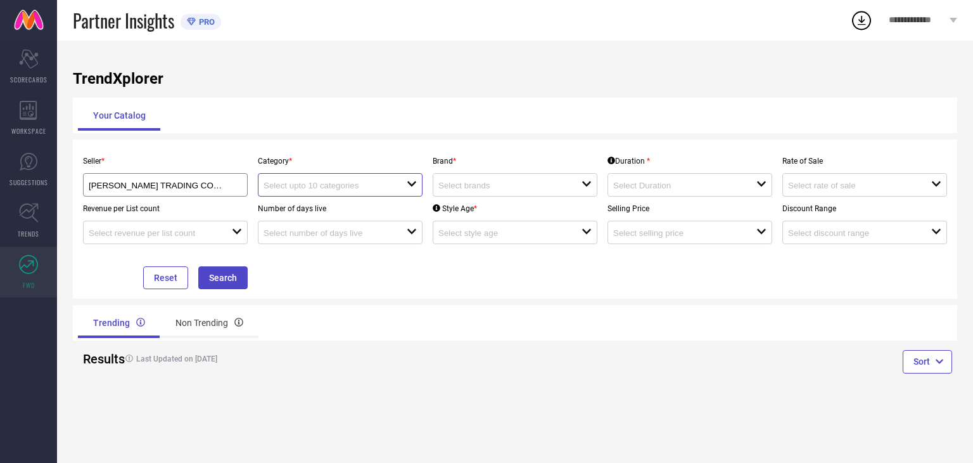
click at [335, 188] on input at bounding box center [328, 186] width 129 height 10
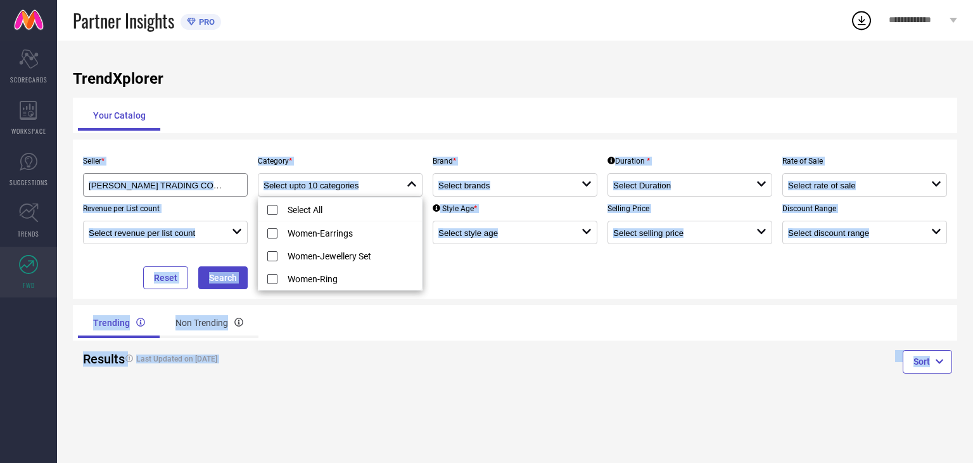
drag, startPoint x: 335, startPoint y: 209, endPoint x: 357, endPoint y: 127, distance: 84.3
click at [357, 129] on body "**********" at bounding box center [486, 231] width 973 height 463
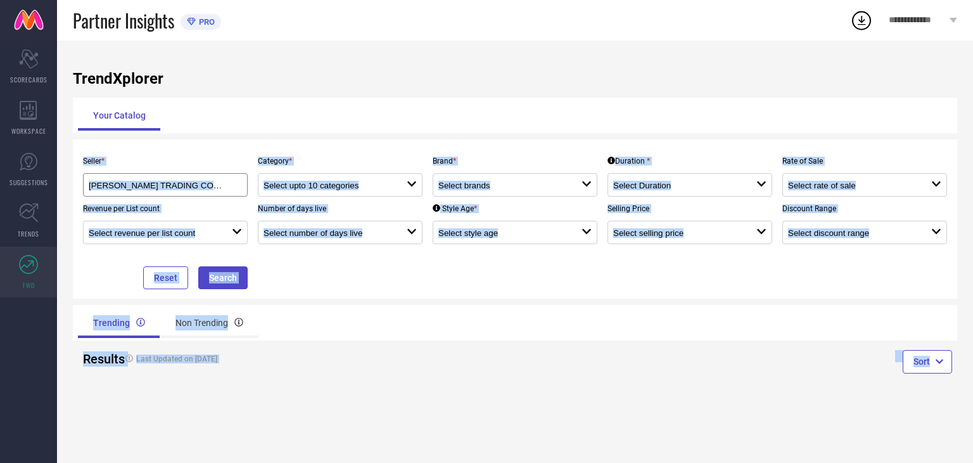
click at [357, 126] on div "Your Catalog" at bounding box center [515, 115] width 875 height 30
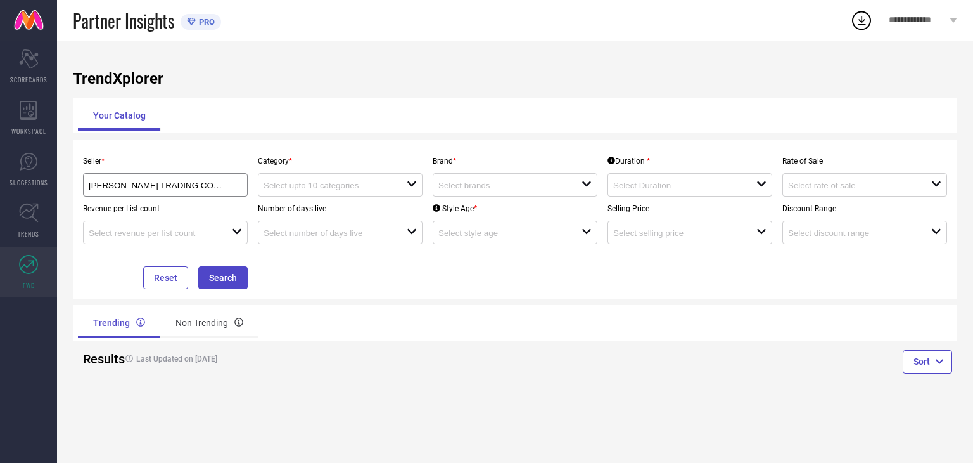
click at [354, 172] on div "Category * open" at bounding box center [340, 173] width 175 height 48
click at [350, 180] on div "open" at bounding box center [340, 184] width 165 height 23
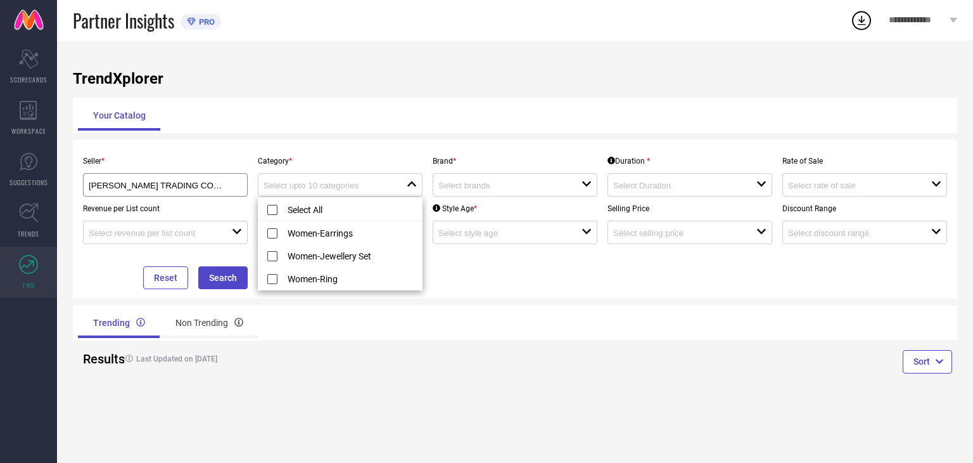
click at [363, 141] on div "Seller * SHRI SHANTINATH TRADING COMPANY ( 10756 ) Category * close Brand * ope…" at bounding box center [515, 218] width 885 height 159
